Goal: Task Accomplishment & Management: Complete application form

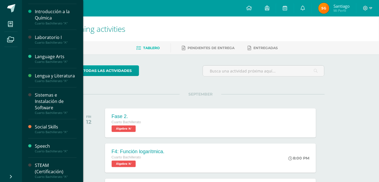
scroll to position [199, 0]
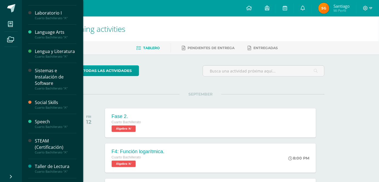
click at [46, 85] on div "Sistemas e Instalación de Software" at bounding box center [56, 76] width 42 height 19
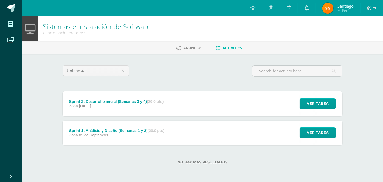
click at [108, 129] on div "Sprint 1: Análisis y Diseño (Semanas 1 y 2) (20.0 pts)" at bounding box center [116, 130] width 95 height 4
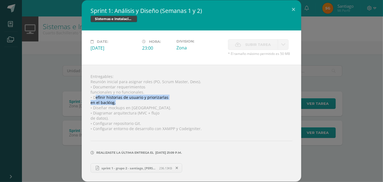
drag, startPoint x: 93, startPoint y: 98, endPoint x: 118, endPoint y: 105, distance: 26.2
click at [118, 105] on div "Entregables: Reunión inicial para asignar roles (PO, Scrum Master, Devs). • Doc…" at bounding box center [191, 123] width 219 height 117
drag, startPoint x: 117, startPoint y: 105, endPoint x: 91, endPoint y: 98, distance: 26.3
click at [91, 98] on div "Entregables: Reunión inicial para asignar roles (PO, Scrum Master, Devs). • Doc…" at bounding box center [191, 123] width 219 height 117
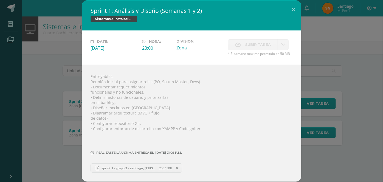
drag, startPoint x: 92, startPoint y: 98, endPoint x: 290, endPoint y: 116, distance: 198.3
click at [291, 115] on div "Entregables: Reunión inicial para asignar roles (PO, Scrum Master, Devs). • Doc…" at bounding box center [191, 123] width 219 height 117
click at [126, 171] on link "sprint 1 - grupo 2 - santiago, javier y valeria..pdf 236.13KB" at bounding box center [137, 167] width 92 height 9
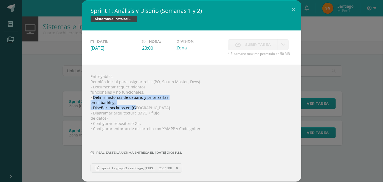
drag, startPoint x: 92, startPoint y: 97, endPoint x: 132, endPoint y: 107, distance: 41.5
click at [132, 107] on div "Entregables: Reunión inicial para asignar roles (PO, Scrum Master, Devs). • Doc…" at bounding box center [191, 123] width 219 height 117
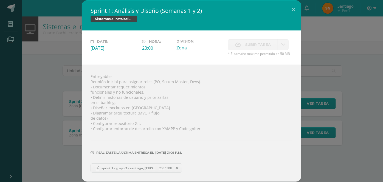
click at [134, 105] on div "Entregables: Reunión inicial para asignar roles (PO, Scrum Master, Devs). • Doc…" at bounding box center [191, 123] width 219 height 117
click at [176, 168] on icon at bounding box center [177, 168] width 2 height 4
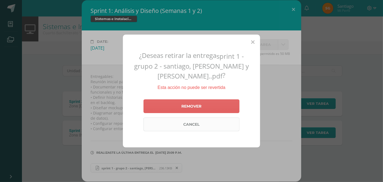
click at [191, 117] on link "Cancel" at bounding box center [191, 124] width 96 height 14
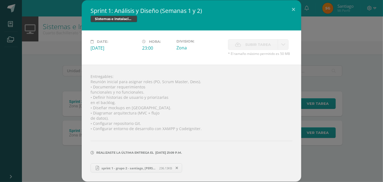
click at [248, 46] on span "Subir tarea" at bounding box center [258, 45] width 26 height 10
click at [248, 45] on span "Subir tarea" at bounding box center [258, 45] width 26 height 10
click at [241, 43] on label "Subir tarea" at bounding box center [253, 44] width 50 height 11
click at [264, 43] on span "Subir tarea" at bounding box center [258, 45] width 26 height 10
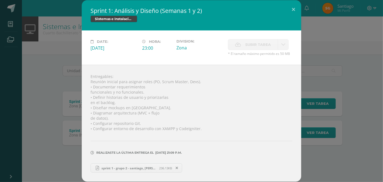
click at [264, 43] on span "Subir tarea" at bounding box center [258, 45] width 26 height 10
click at [293, 9] on button at bounding box center [294, 9] width 16 height 19
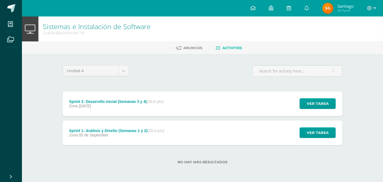
click at [129, 104] on div "Zona 12 de September" at bounding box center [116, 106] width 95 height 4
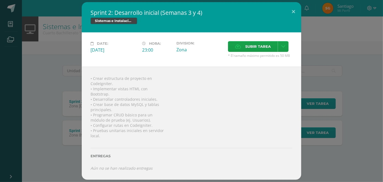
click at [120, 83] on div "• Crear estructura de proyecto en CodeIgniter. • Implementar vistas HTML con Bo…" at bounding box center [191, 123] width 219 height 113
drag, startPoint x: 113, startPoint y: 82, endPoint x: 104, endPoint y: 77, distance: 10.2
click at [95, 75] on div "• Crear estructura de proyecto en CodeIgniter. • Implementar vistas HTML con Bo…" at bounding box center [191, 123] width 219 height 113
click at [126, 83] on div "• Crear estructura de proyecto en CodeIgniter. • Implementar vistas HTML con Bo…" at bounding box center [191, 123] width 219 height 113
drag, startPoint x: 123, startPoint y: 95, endPoint x: 94, endPoint y: 84, distance: 31.7
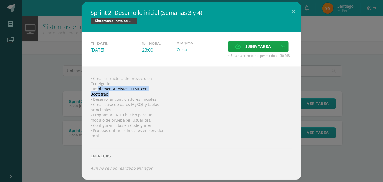
click at [94, 84] on div "• Crear estructura de proyecto en CodeIgniter. • Implementar vistas HTML con Bo…" at bounding box center [191, 123] width 219 height 113
click at [111, 93] on div "• Crear estructura de proyecto en CodeIgniter. • Implementar vistas HTML con Bo…" at bounding box center [191, 123] width 219 height 113
drag, startPoint x: 116, startPoint y: 94, endPoint x: 94, endPoint y: 86, distance: 23.2
click at [96, 87] on div "• Crear estructura de proyecto en CodeIgniter. • Implementar vistas HTML con Bo…" at bounding box center [191, 123] width 219 height 113
click at [125, 92] on div "• Crear estructura de proyecto en CodeIgniter. • Implementar vistas HTML con Bo…" at bounding box center [191, 123] width 219 height 113
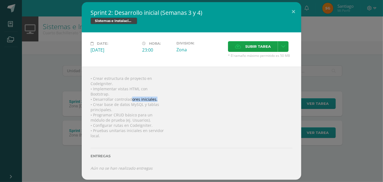
drag, startPoint x: 159, startPoint y: 97, endPoint x: 100, endPoint y: 95, distance: 59.3
click at [103, 95] on div "• Crear estructura de proyecto en CodeIgniter. • Implementar vistas HTML con Bo…" at bounding box center [191, 123] width 219 height 113
click at [161, 99] on div "• Crear estructura de proyecto en CodeIgniter. • Implementar vistas HTML con Bo…" at bounding box center [191, 123] width 219 height 113
drag, startPoint x: 122, startPoint y: 108, endPoint x: 93, endPoint y: 104, distance: 29.0
click at [93, 104] on div "• Crear estructura de proyecto en CodeIgniter. • Implementar vistas HTML con Bo…" at bounding box center [191, 123] width 219 height 113
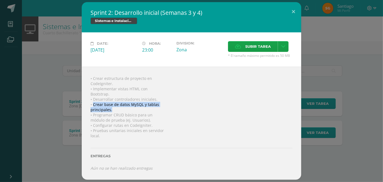
click at [115, 108] on div "• Crear estructura de proyecto en CodeIgniter. • Implementar vistas HTML con Bo…" at bounding box center [191, 123] width 219 height 113
drag, startPoint x: 91, startPoint y: 104, endPoint x: 97, endPoint y: 105, distance: 6.1
click at [89, 104] on div "• Crear estructura de proyecto en CodeIgniter. • Implementar vistas HTML con Bo…" at bounding box center [191, 123] width 219 height 113
click at [123, 108] on div "• Crear estructura de proyecto en CodeIgniter. • Implementar vistas HTML con Bo…" at bounding box center [191, 123] width 219 height 113
click at [129, 112] on div "• Crear estructura de proyecto en CodeIgniter. • Implementar vistas HTML con Bo…" at bounding box center [191, 123] width 219 height 113
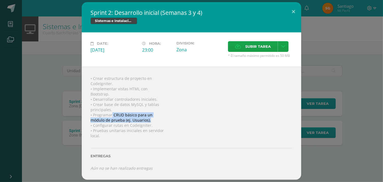
drag, startPoint x: 148, startPoint y: 122, endPoint x: 103, endPoint y: 116, distance: 45.4
click at [106, 115] on div "• Crear estructura de proyecto en CodeIgniter. • Implementar vistas HTML con Bo…" at bounding box center [191, 123] width 219 height 113
click at [154, 122] on div "• Crear estructura de proyecto en CodeIgniter. • Implementar vistas HTML con Bo…" at bounding box center [191, 123] width 219 height 113
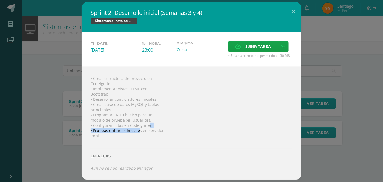
drag, startPoint x: 134, startPoint y: 129, endPoint x: 117, endPoint y: 129, distance: 17.0
click at [124, 129] on div "• Crear estructura de proyecto en CodeIgniter. • Implementar vistas HTML con Bo…" at bounding box center [191, 123] width 219 height 113
click at [168, 136] on div "• Crear estructura de proyecto en CodeIgniter. • Implementar vistas HTML con Bo…" at bounding box center [191, 123] width 219 height 113
click at [235, 45] on icon at bounding box center [238, 47] width 6 height 4
click at [0, 0] on input "Subir tarea" at bounding box center [0, 0] width 0 height 0
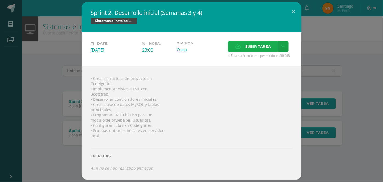
click at [241, 46] on label "Subir tarea" at bounding box center [253, 46] width 50 height 11
click at [0, 0] on input "Subir tarea" at bounding box center [0, 0] width 0 height 0
click at [245, 41] on span "Subir tarea" at bounding box center [258, 46] width 26 height 10
click at [0, 0] on input "Subir tarea" at bounding box center [0, 0] width 0 height 0
